Goal: Find specific page/section: Locate a particular part of the current website

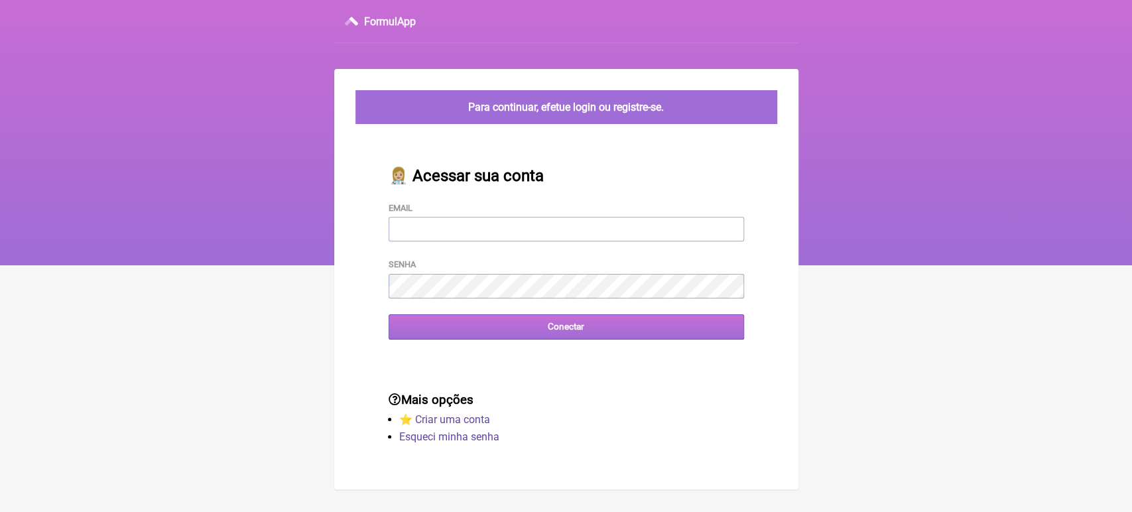
type input "[EMAIL_ADDRESS][DOMAIN_NAME]"
click at [497, 332] on input "Conectar" at bounding box center [567, 326] width 356 height 25
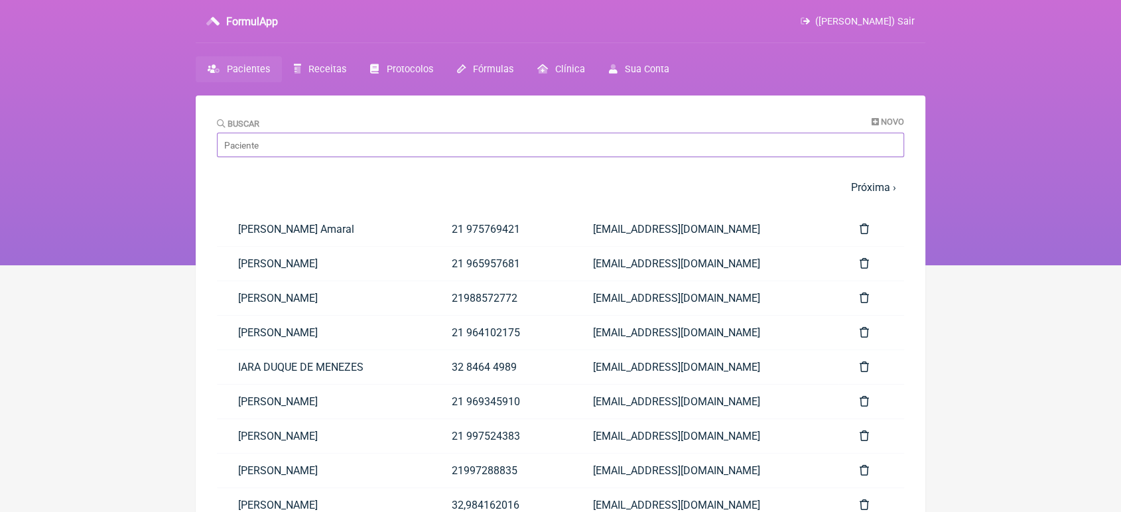
click at [315, 151] on input "Buscar" at bounding box center [560, 145] width 687 height 25
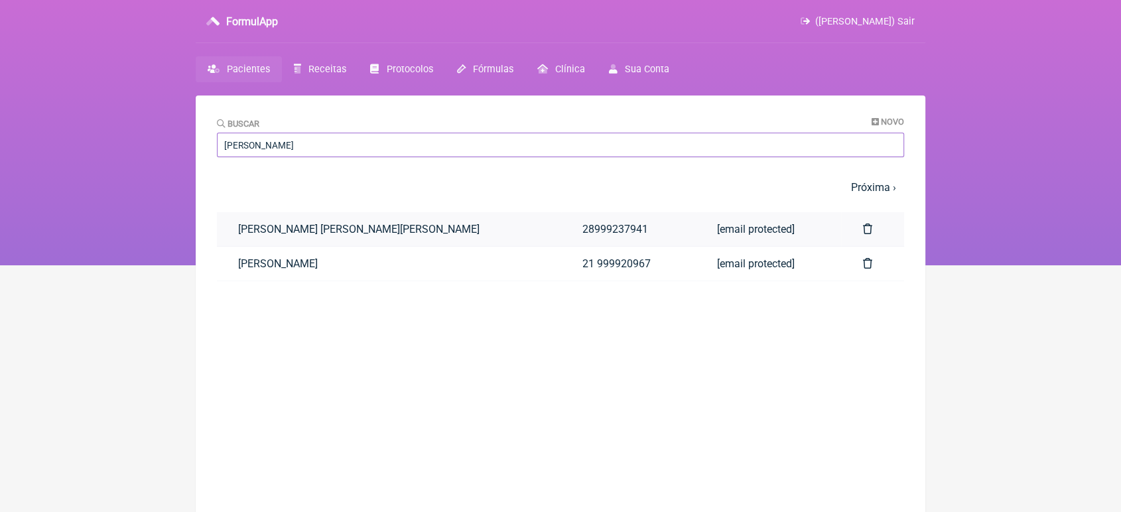
type input "[PERSON_NAME]"
click at [306, 229] on link "[PERSON_NAME] [PERSON_NAME][PERSON_NAME]" at bounding box center [389, 229] width 344 height 34
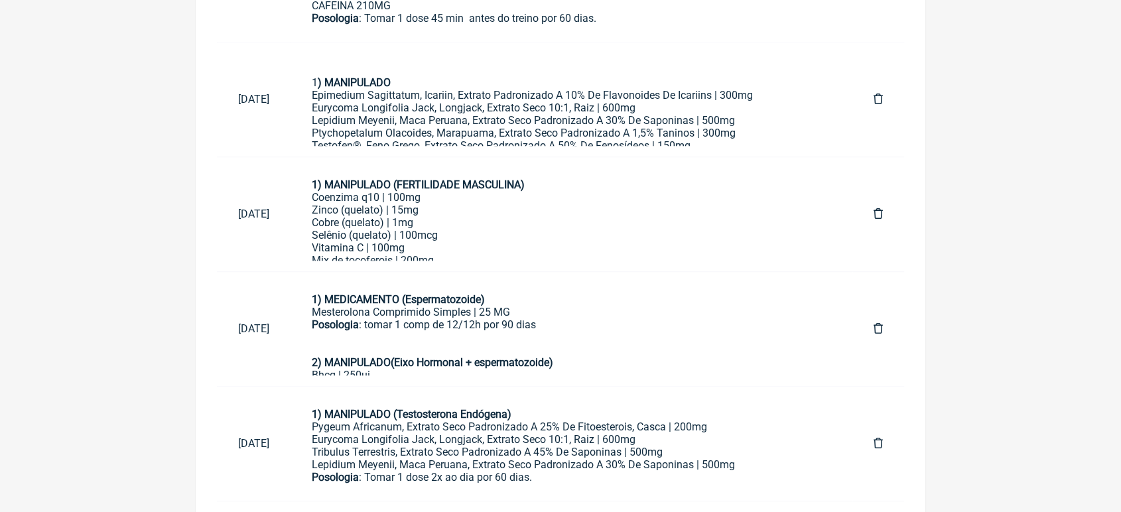
scroll to position [1153, 0]
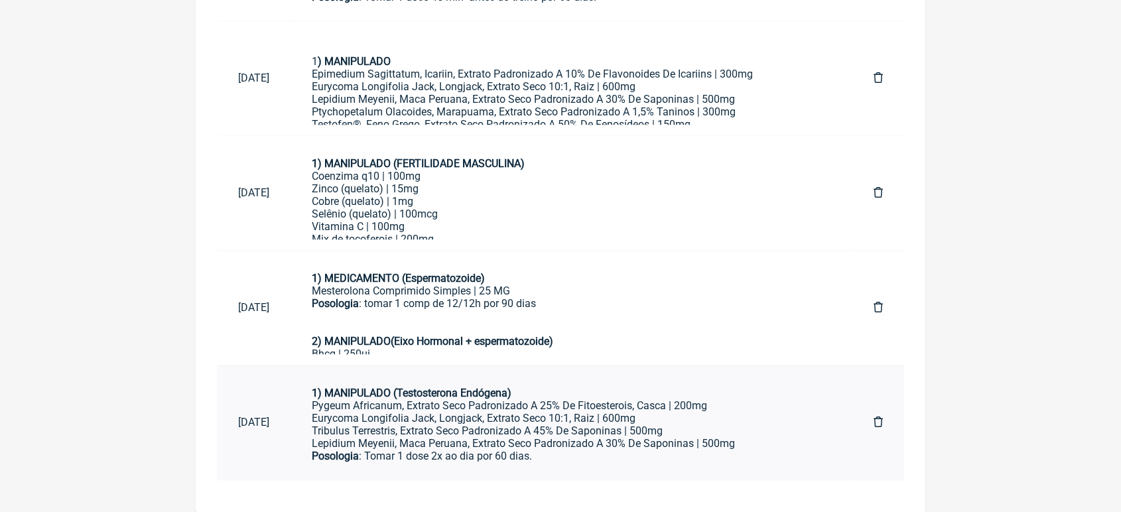
click at [469, 380] on link "1) MANIPULADO ([MEDICAL_DATA] Endógena) Pygeum Africanum, Extrato Seco Padroniz…" at bounding box center [572, 422] width 562 height 93
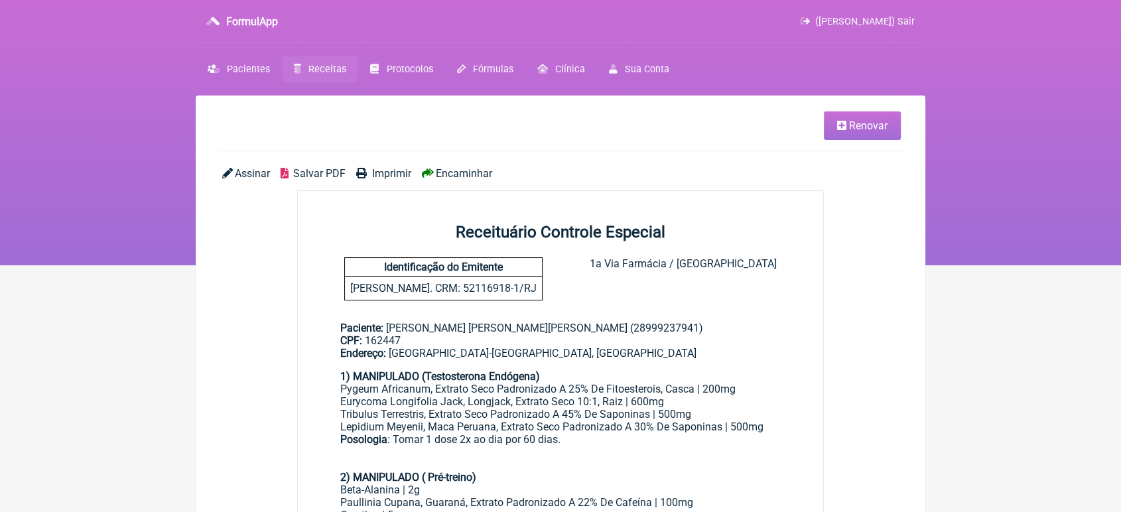
click at [449, 173] on span "Encaminhar" at bounding box center [464, 173] width 56 height 13
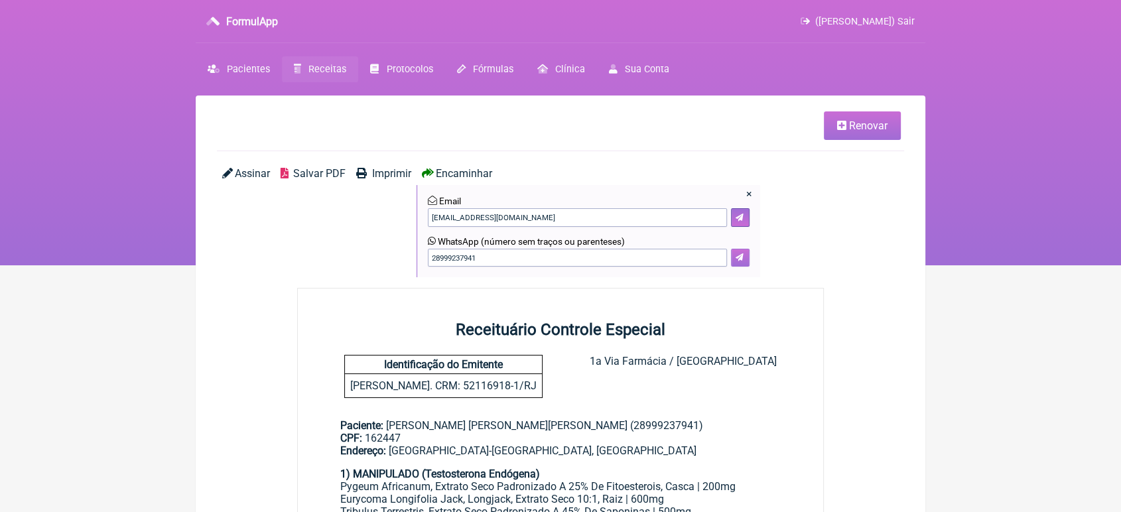
click at [742, 259] on icon at bounding box center [740, 257] width 8 height 8
